Goal: Transaction & Acquisition: Purchase product/service

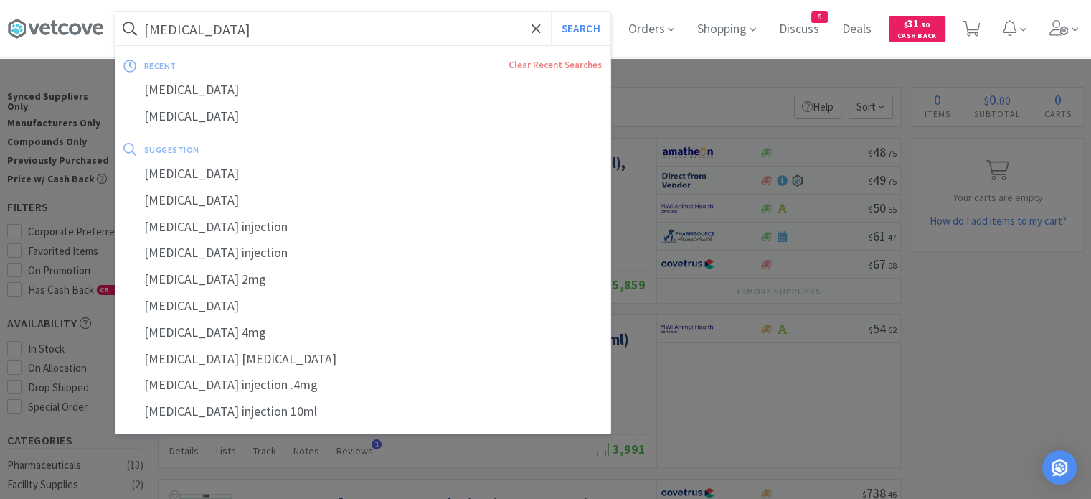
click at [376, 27] on input "[MEDICAL_DATA]" at bounding box center [363, 28] width 495 height 33
paste input "096986"
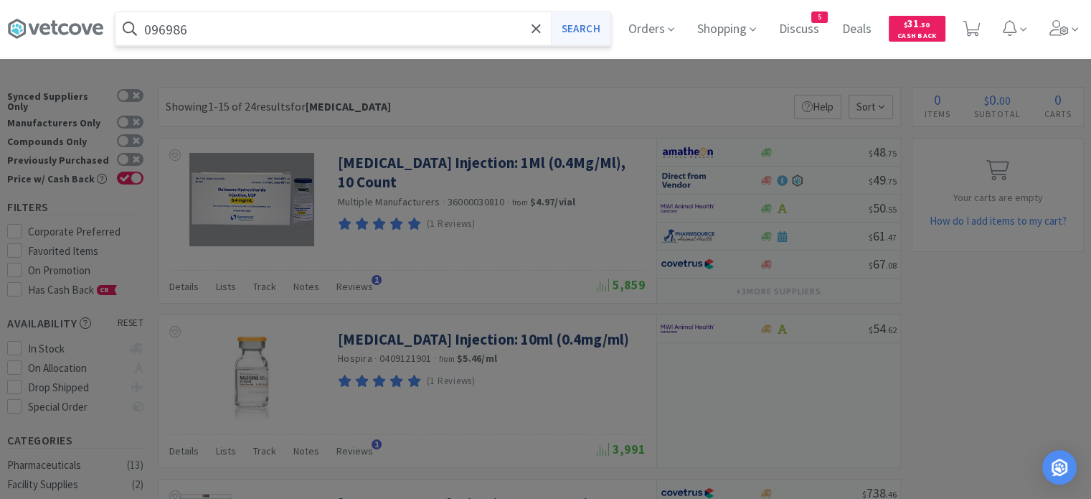
type input "096986"
click at [595, 24] on button "Search" at bounding box center [581, 28] width 60 height 33
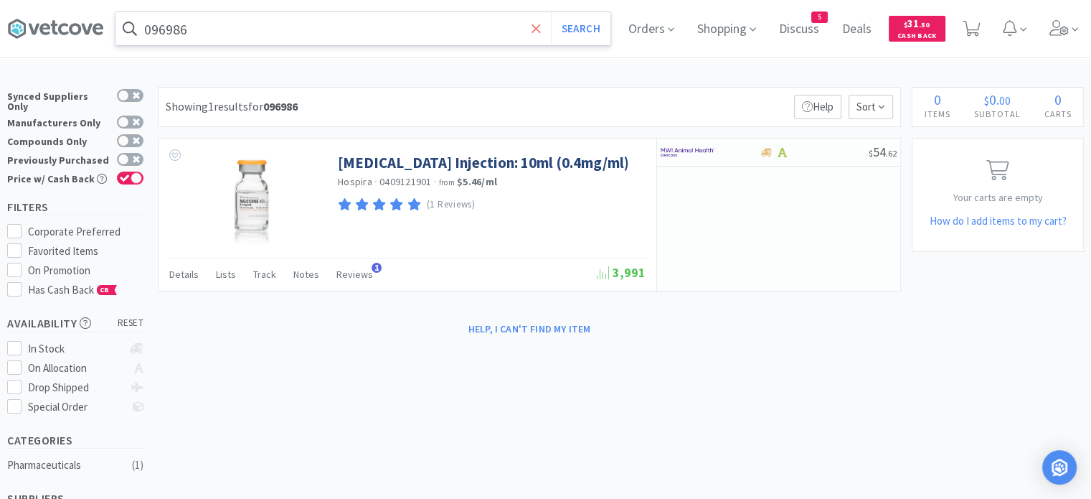
click at [541, 34] on icon at bounding box center [536, 29] width 9 height 14
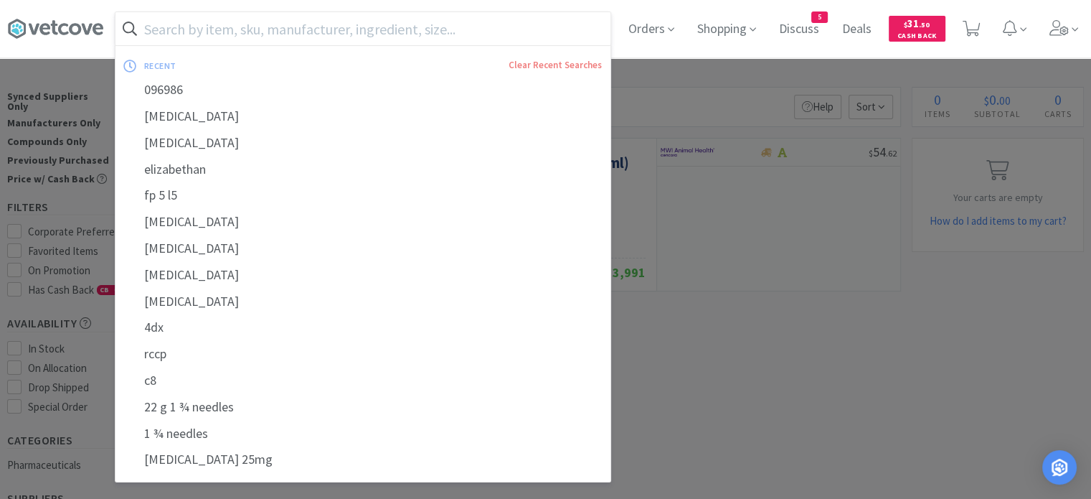
type input "m"
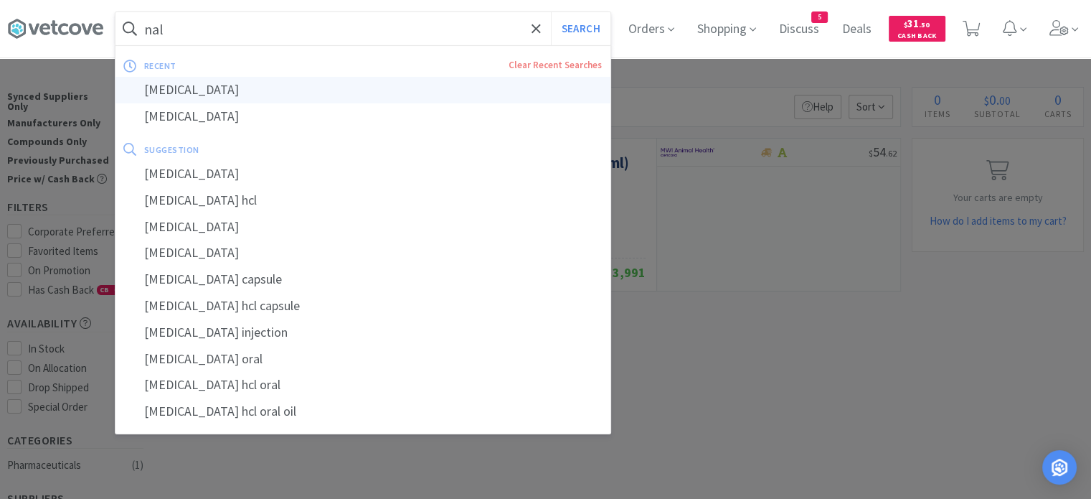
click at [499, 87] on div "[MEDICAL_DATA]" at bounding box center [363, 90] width 495 height 27
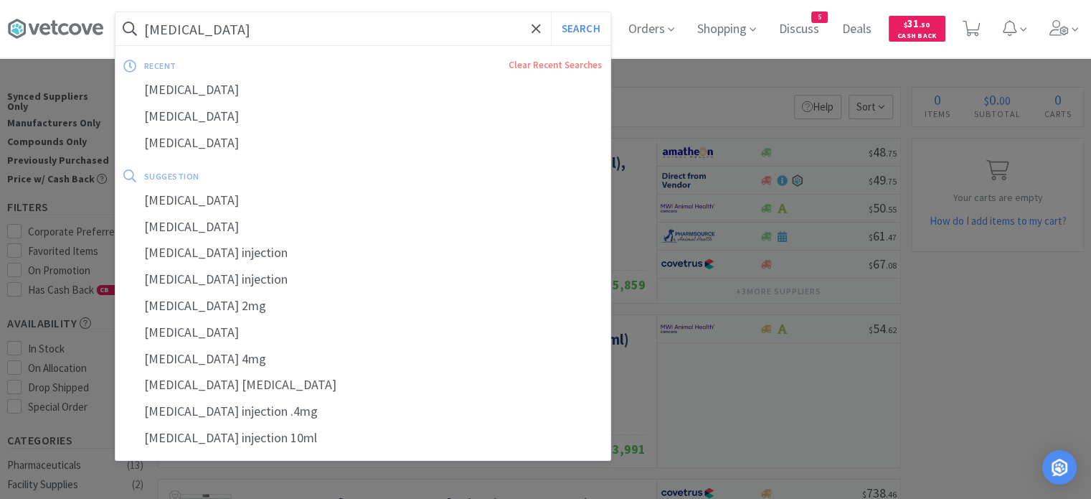
click at [364, 37] on input "[MEDICAL_DATA]" at bounding box center [363, 28] width 495 height 33
paste input "096986"
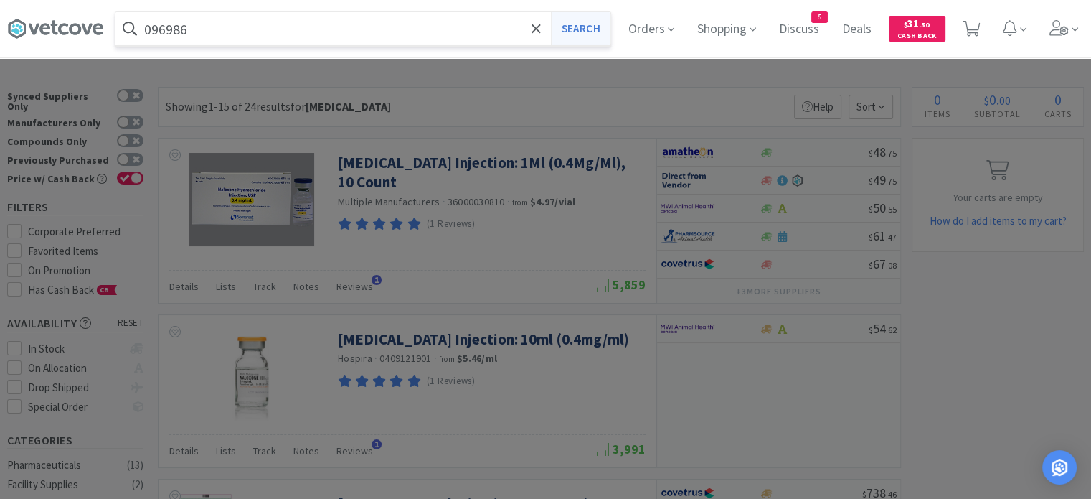
type input "096986"
click at [593, 27] on button "Search" at bounding box center [581, 28] width 60 height 33
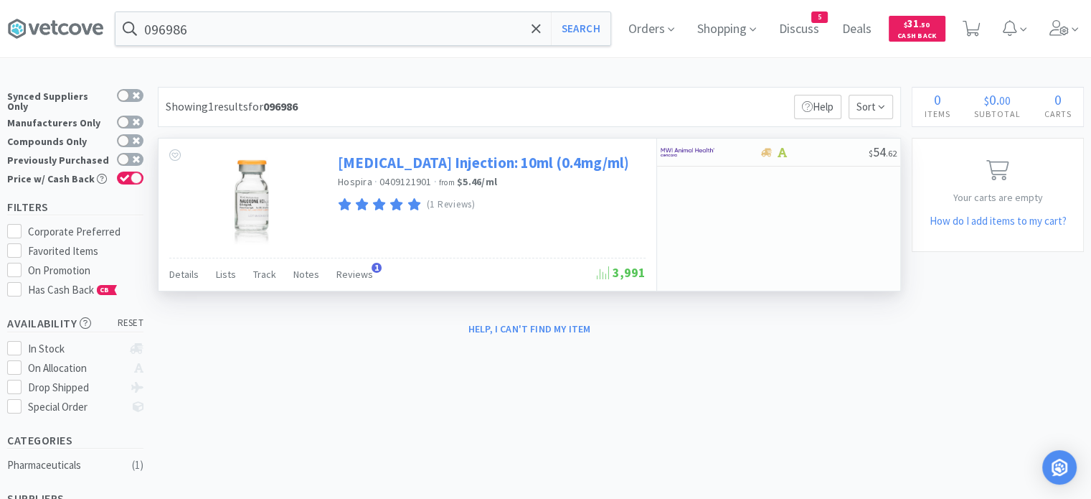
click at [385, 166] on link "[MEDICAL_DATA] Injection: 10ml (0.4mg/ml)" at bounding box center [483, 162] width 291 height 19
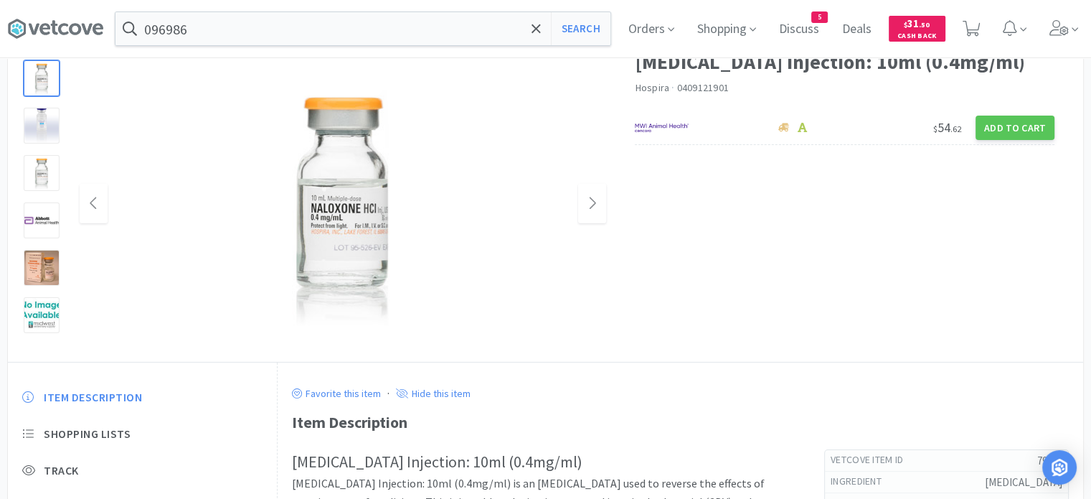
scroll to position [80, 0]
